Goal: Check status: Check status

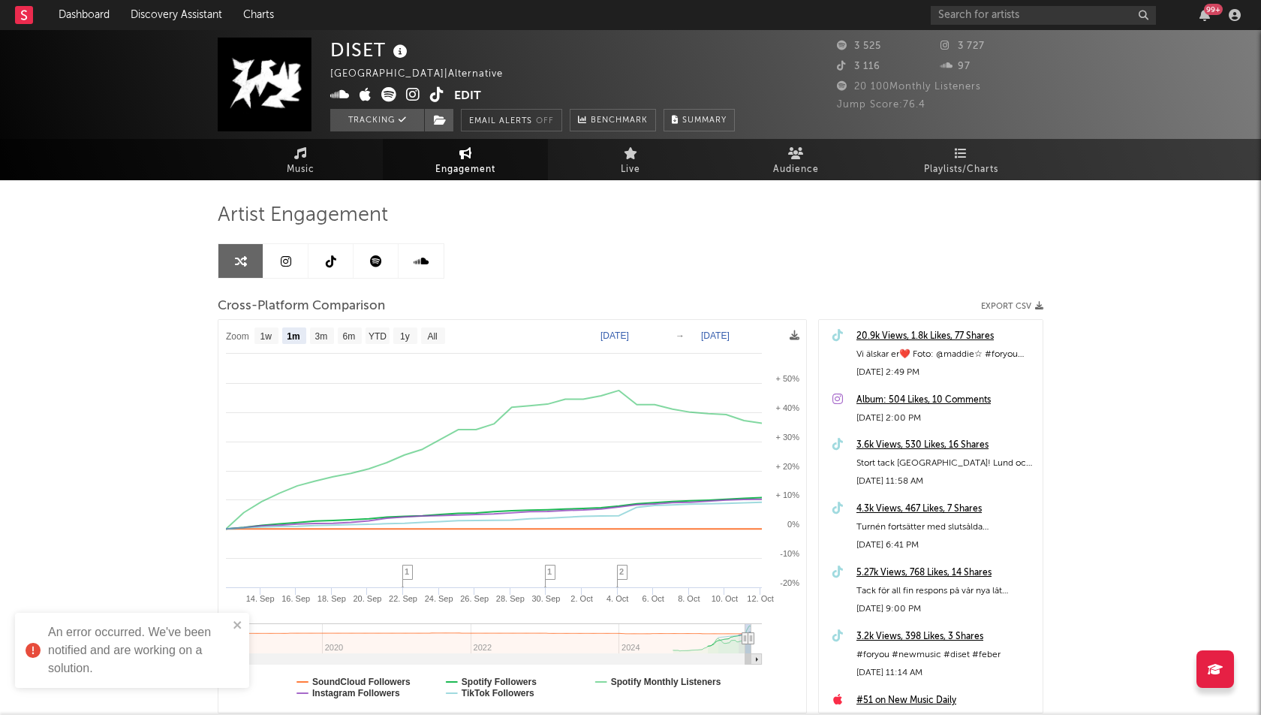
select select "1m"
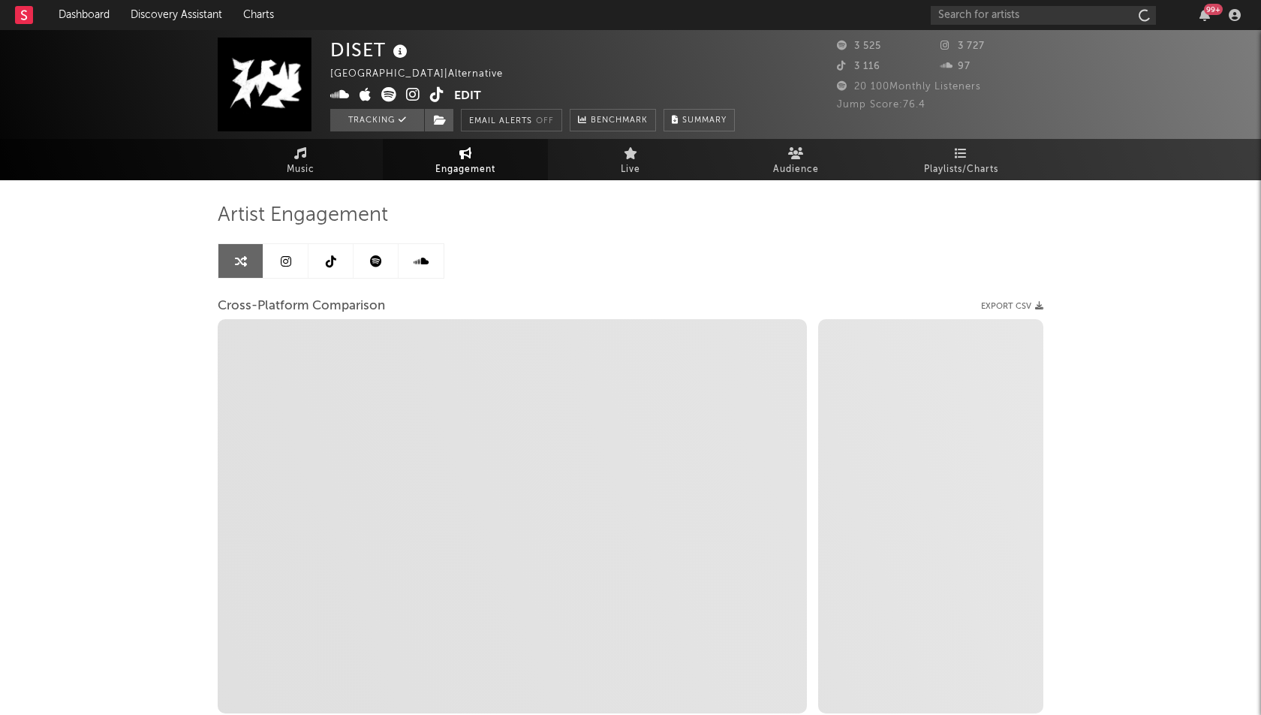
select select "1w"
select select "1m"
